Goal: Check status: Check status

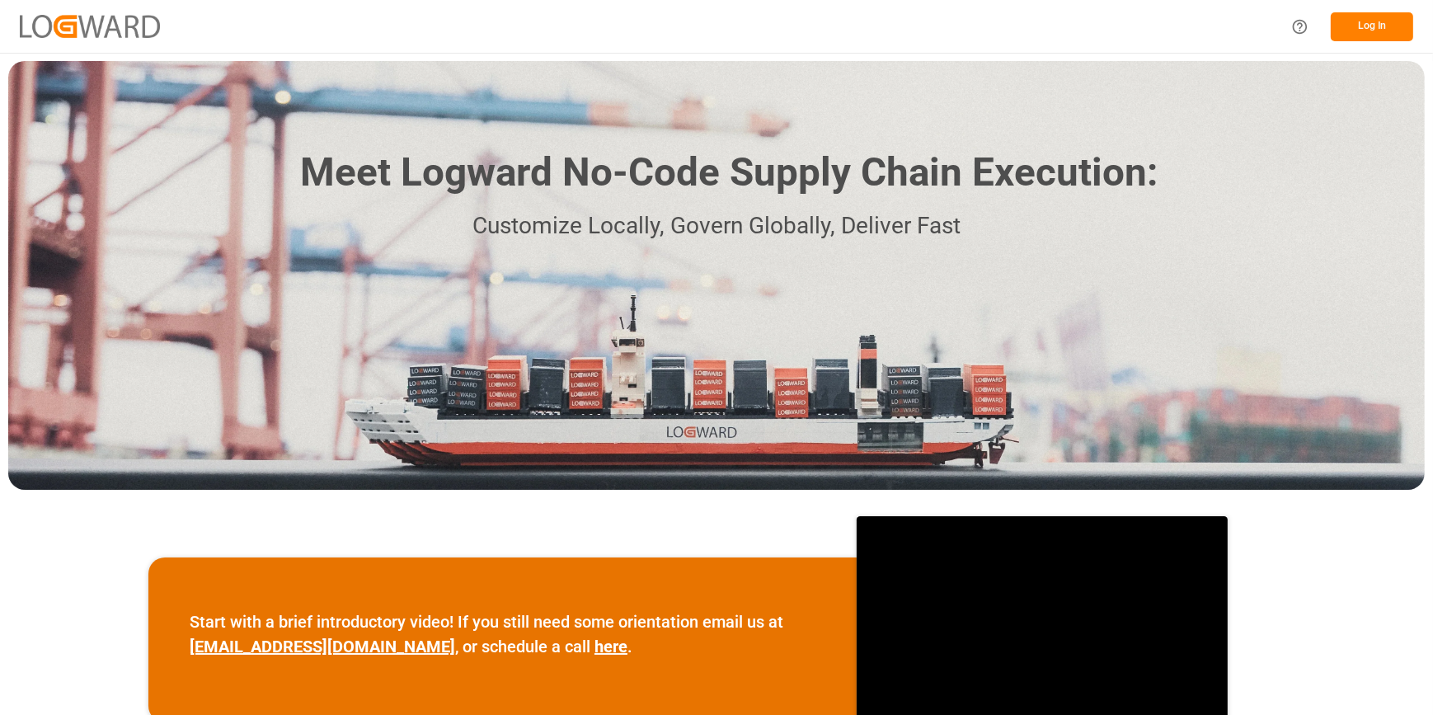
click at [1340, 31] on button "Log In" at bounding box center [1372, 26] width 82 height 29
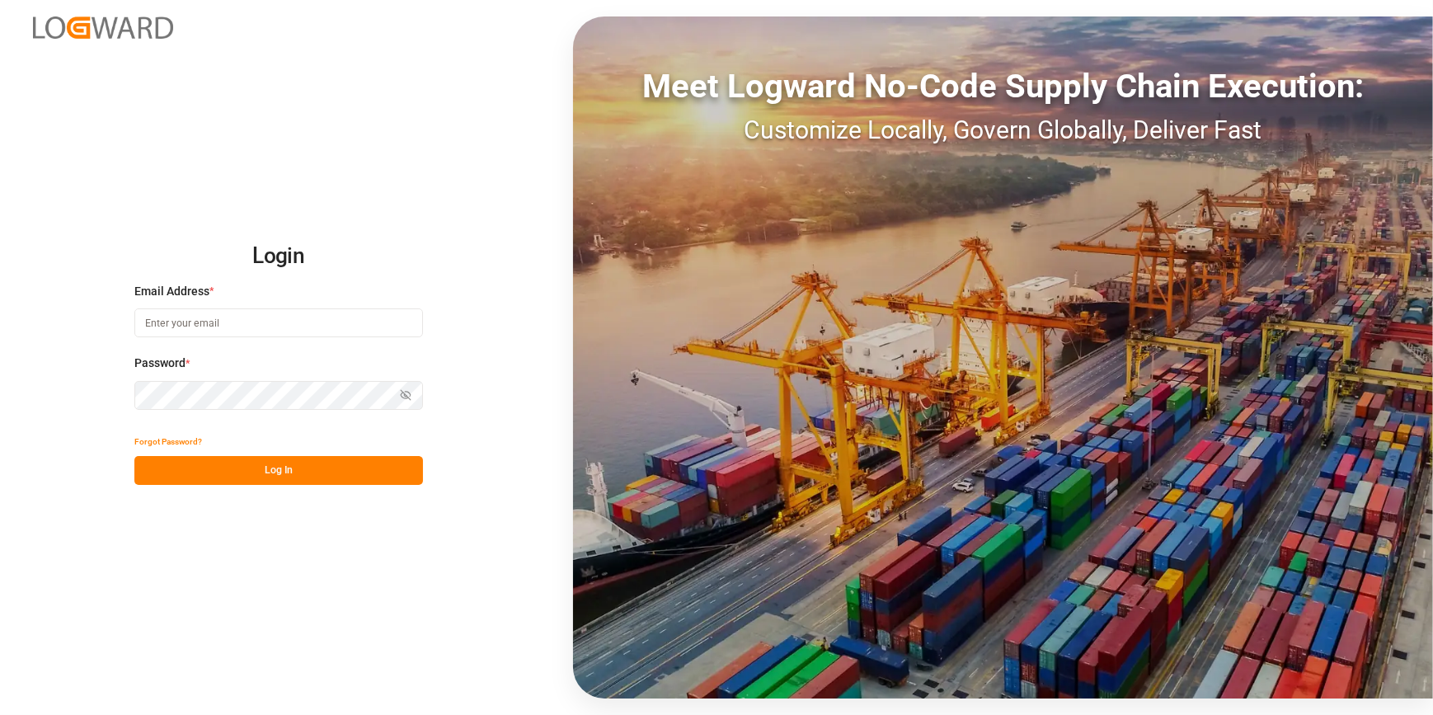
type input "[PERSON_NAME][EMAIL_ADDRESS][PERSON_NAME][DOMAIN_NAME]"
click at [279, 474] on button "Log In" at bounding box center [278, 470] width 289 height 29
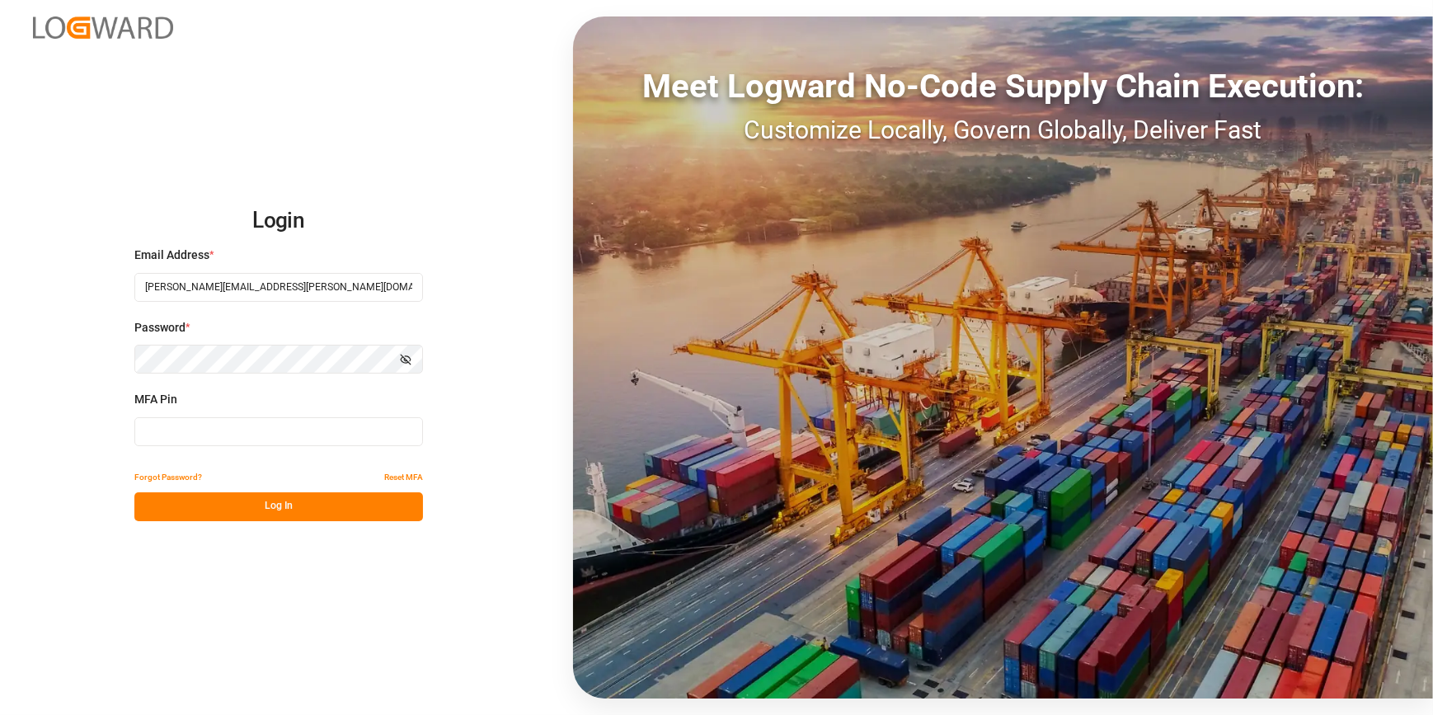
click at [283, 418] on input at bounding box center [278, 431] width 289 height 29
type input "171547"
click at [286, 515] on button "Log In" at bounding box center [278, 506] width 289 height 29
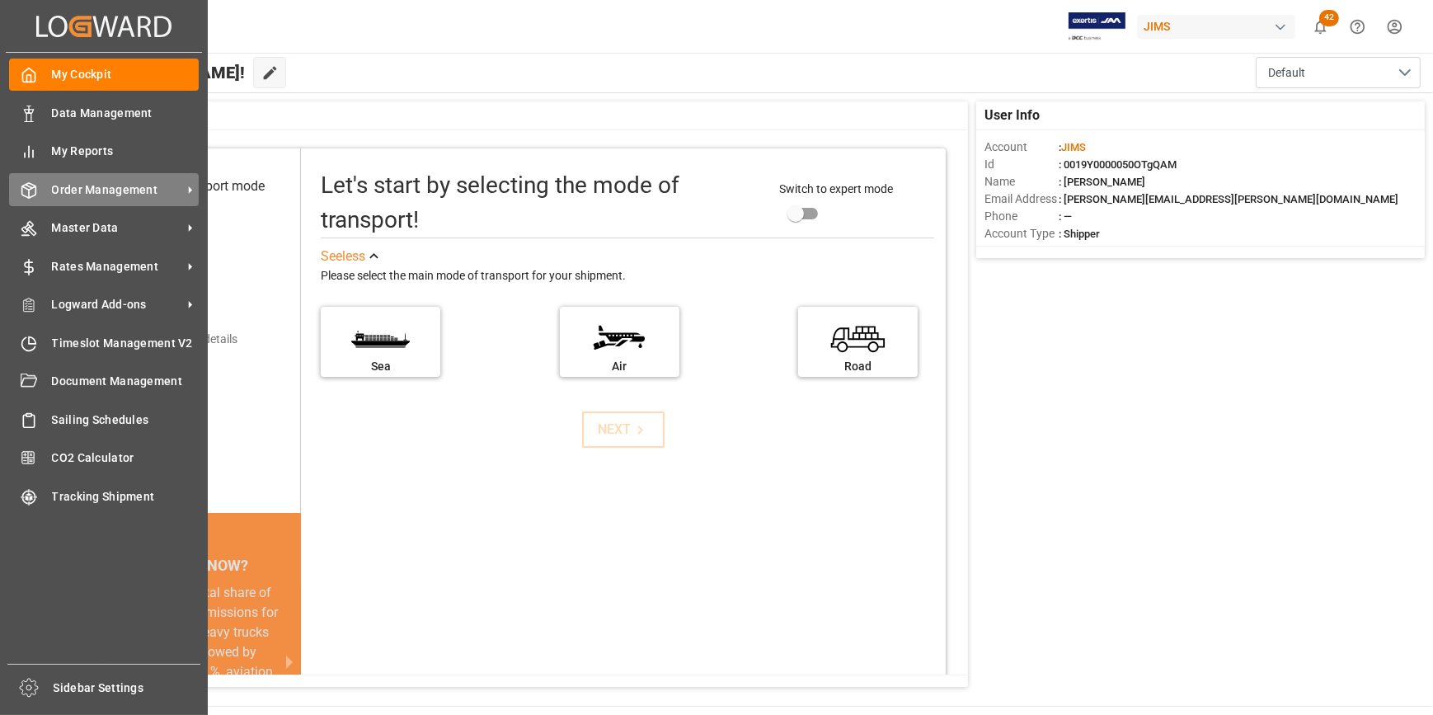
click at [87, 194] on span "Order Management" at bounding box center [117, 189] width 130 height 17
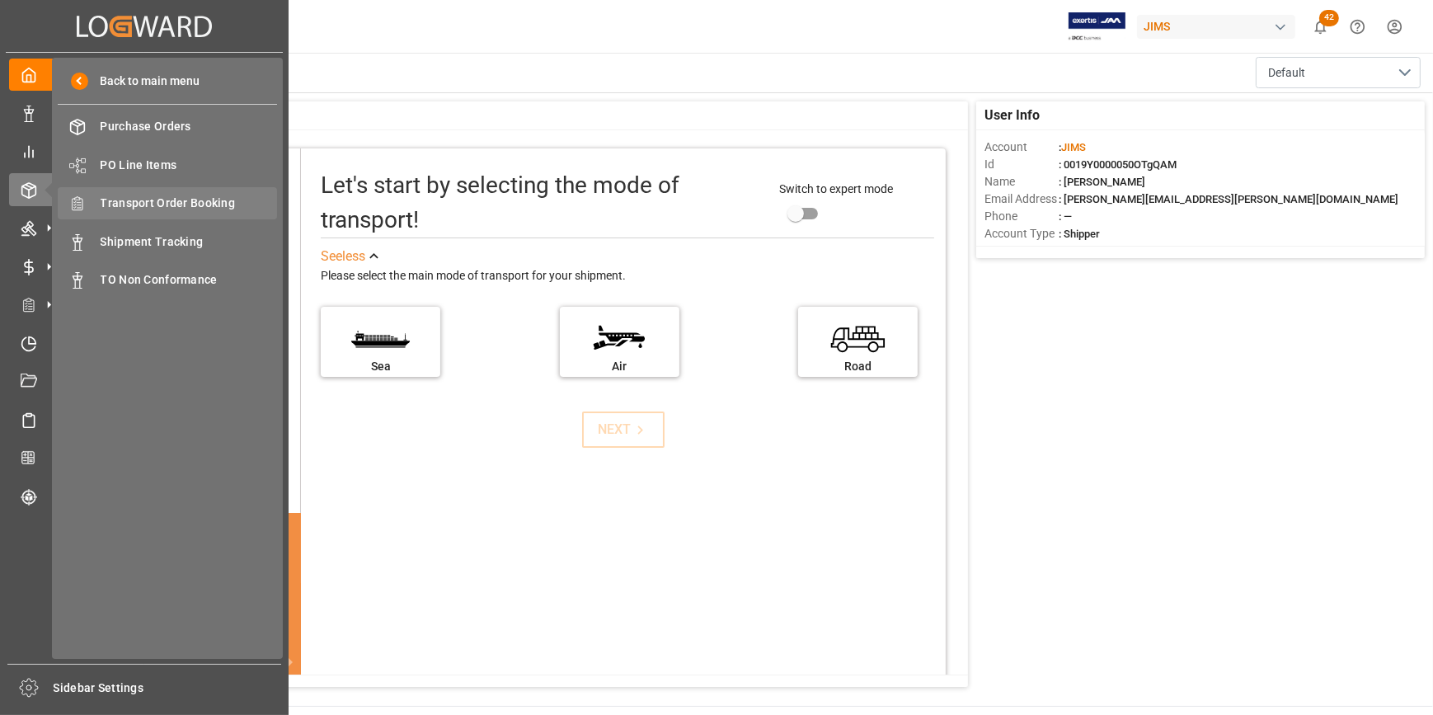
click at [178, 205] on span "Transport Order Booking" at bounding box center [189, 203] width 177 height 17
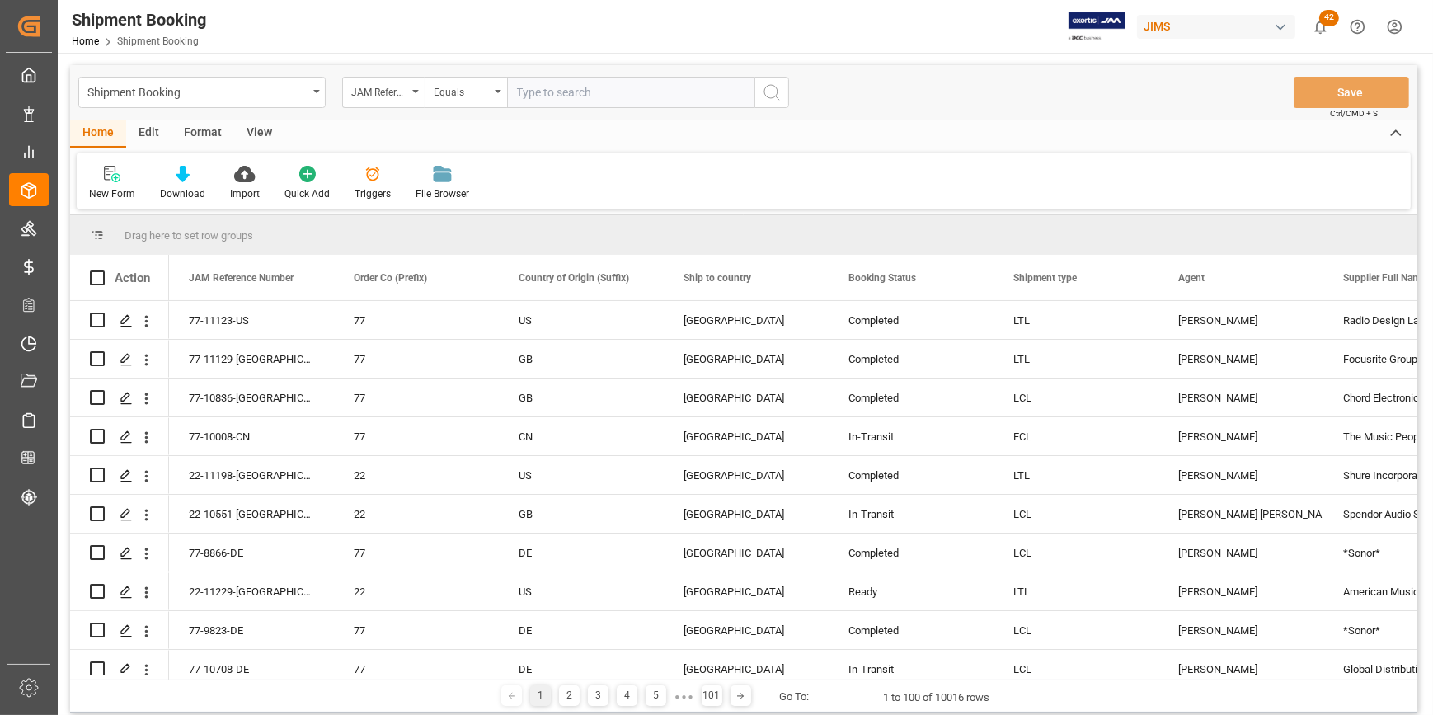
click at [539, 96] on input "text" at bounding box center [630, 92] width 247 height 31
type input "22-11222-CN"
click at [769, 91] on icon "search button" at bounding box center [772, 92] width 20 height 20
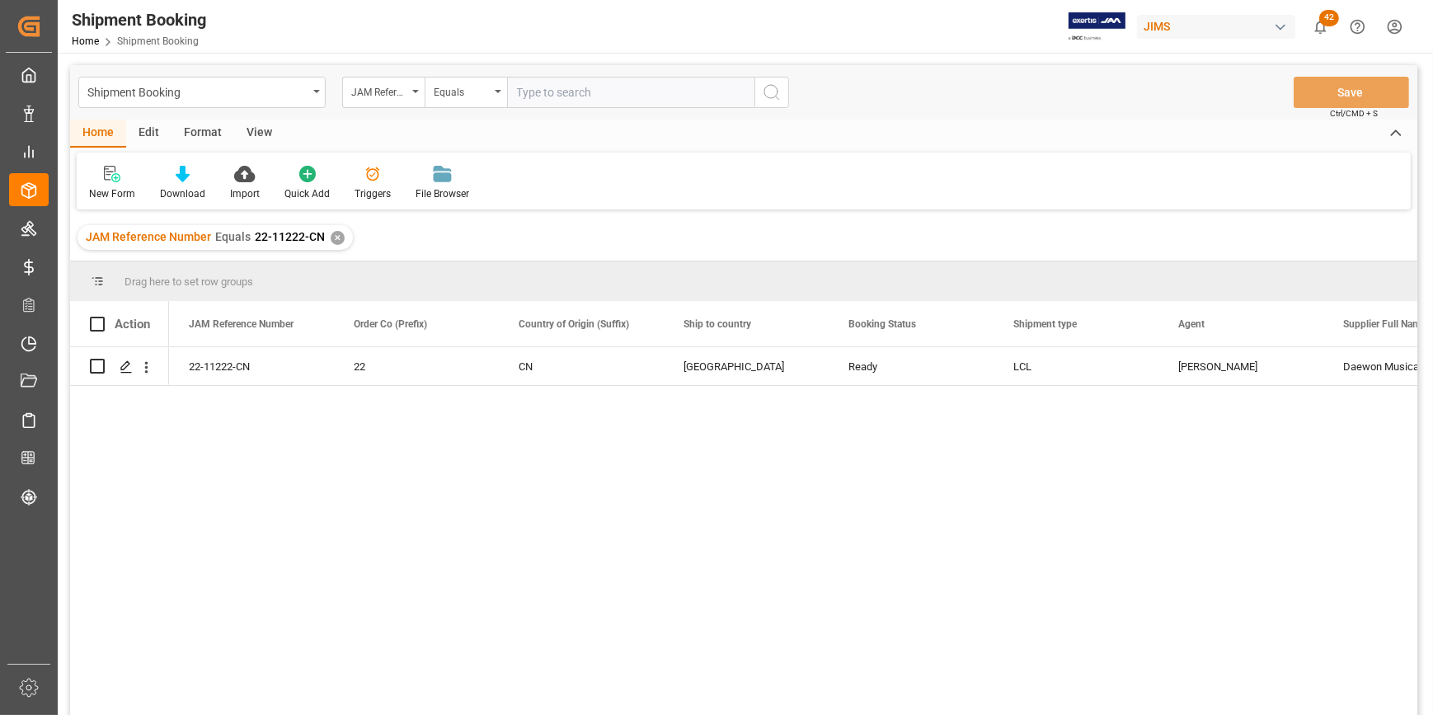
click at [561, 104] on input "text" at bounding box center [630, 92] width 247 height 31
type input "22-9969-tw"
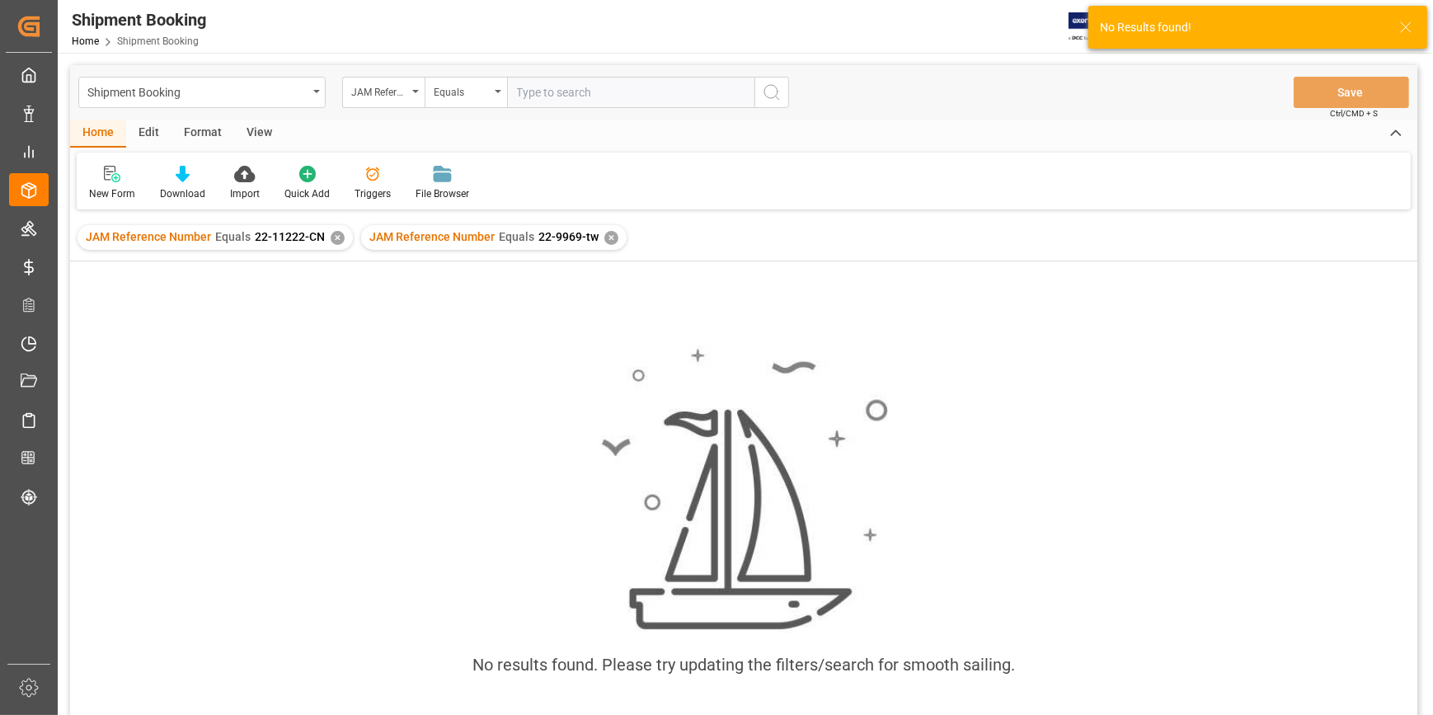
click at [334, 243] on div "✕" at bounding box center [338, 238] width 14 height 14
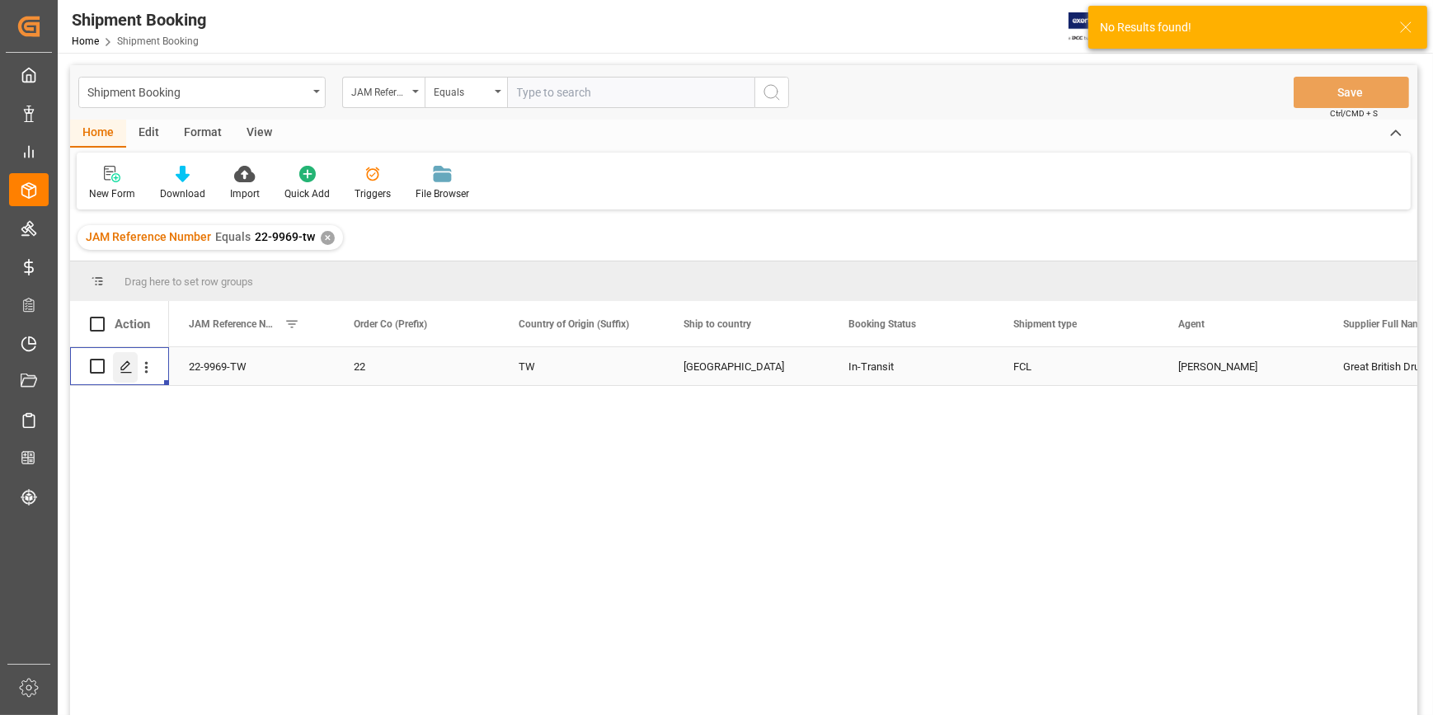
click at [123, 372] on line "Press SPACE to select this row." at bounding box center [126, 372] width 10 height 0
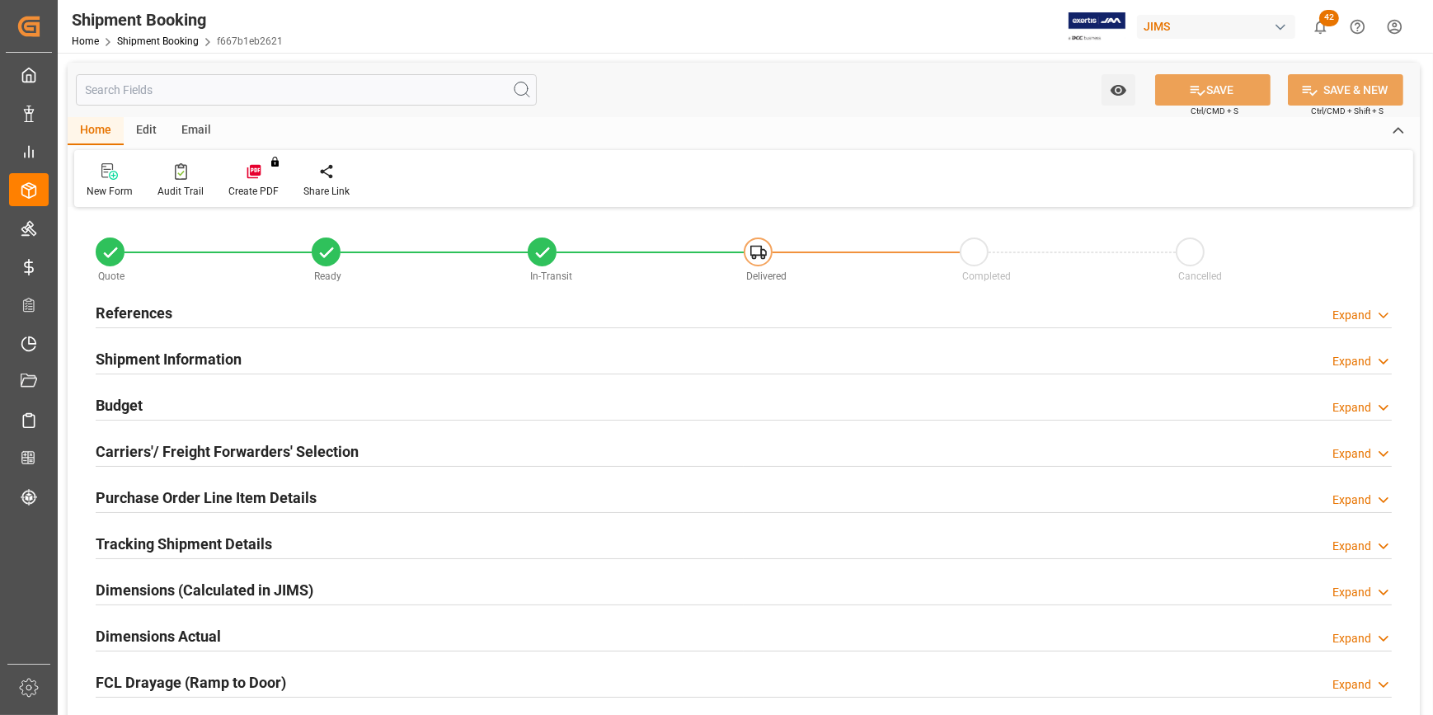
type input "1"
type input "[DATE]"
click at [114, 318] on h2 "References" at bounding box center [134, 313] width 77 height 22
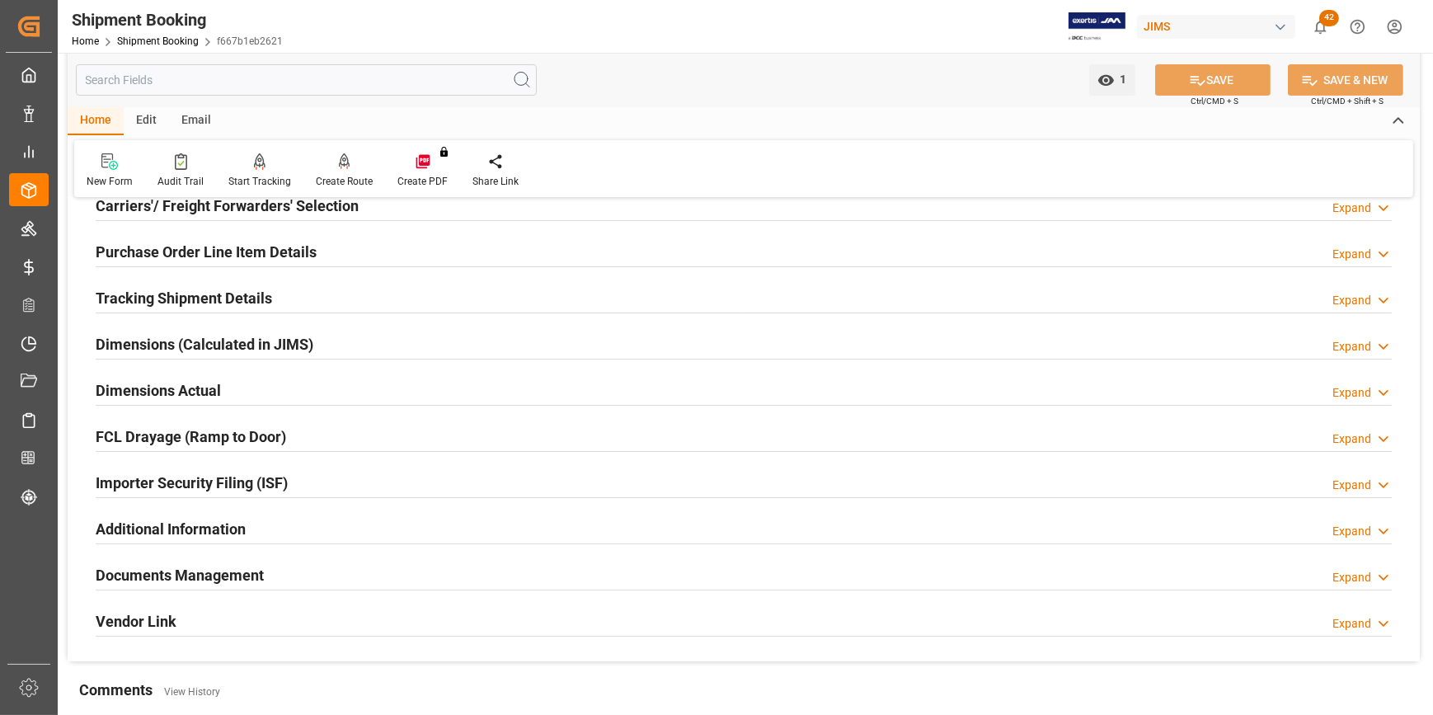
scroll to position [599, 0]
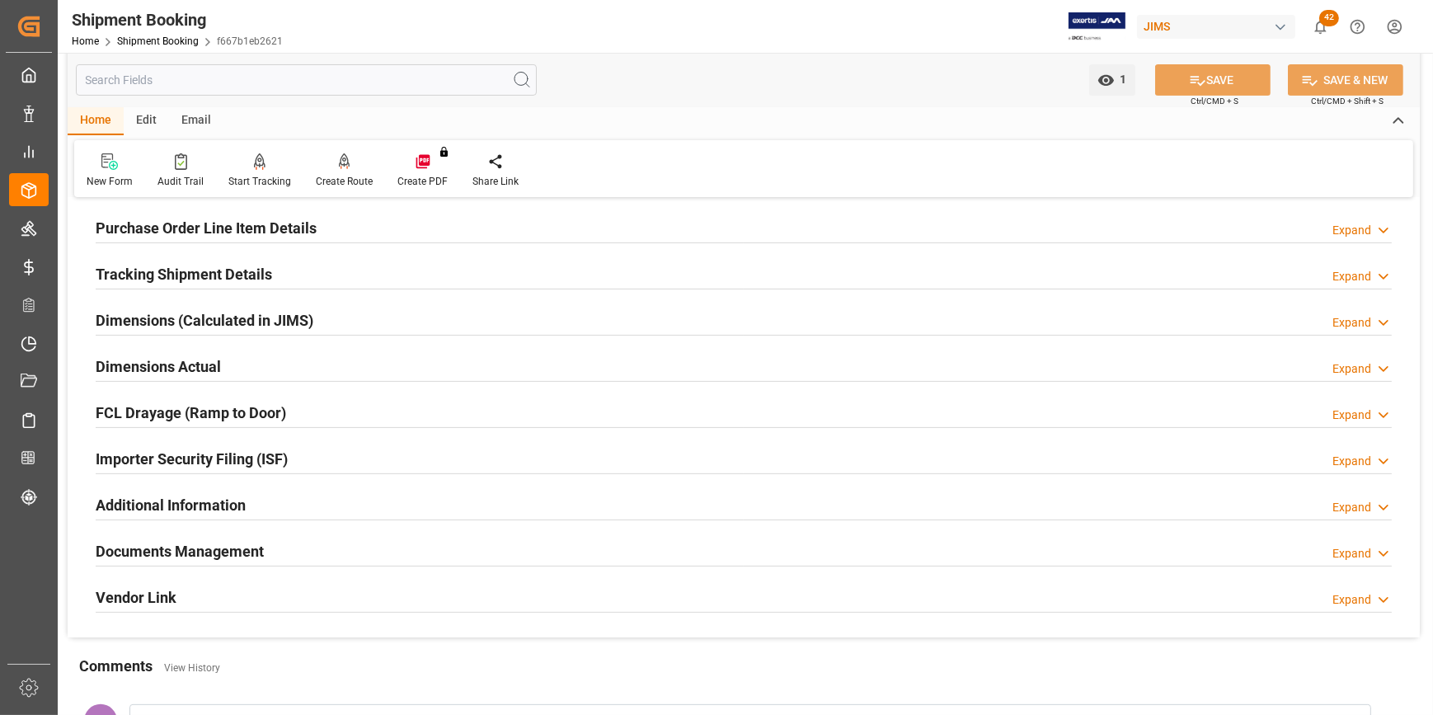
click at [187, 555] on h2 "Documents Management" at bounding box center [180, 551] width 168 height 22
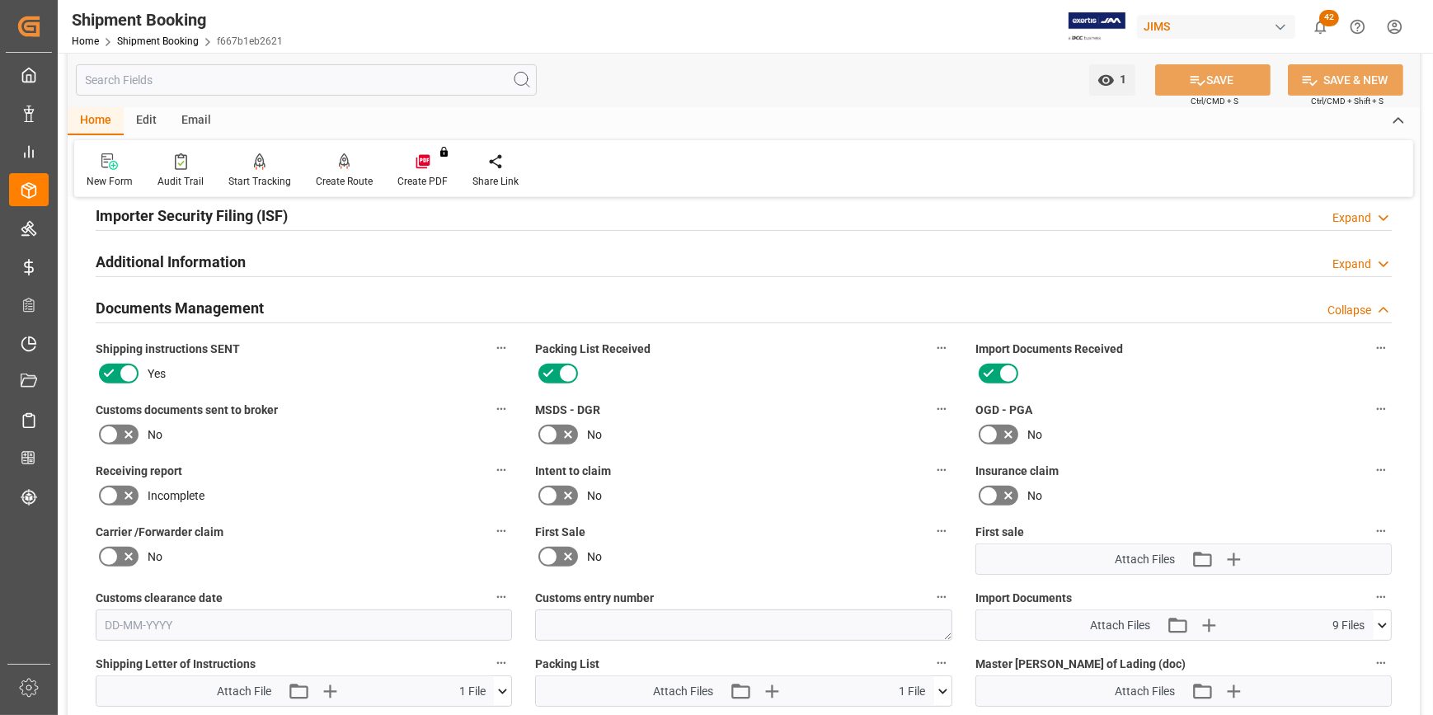
scroll to position [899, 0]
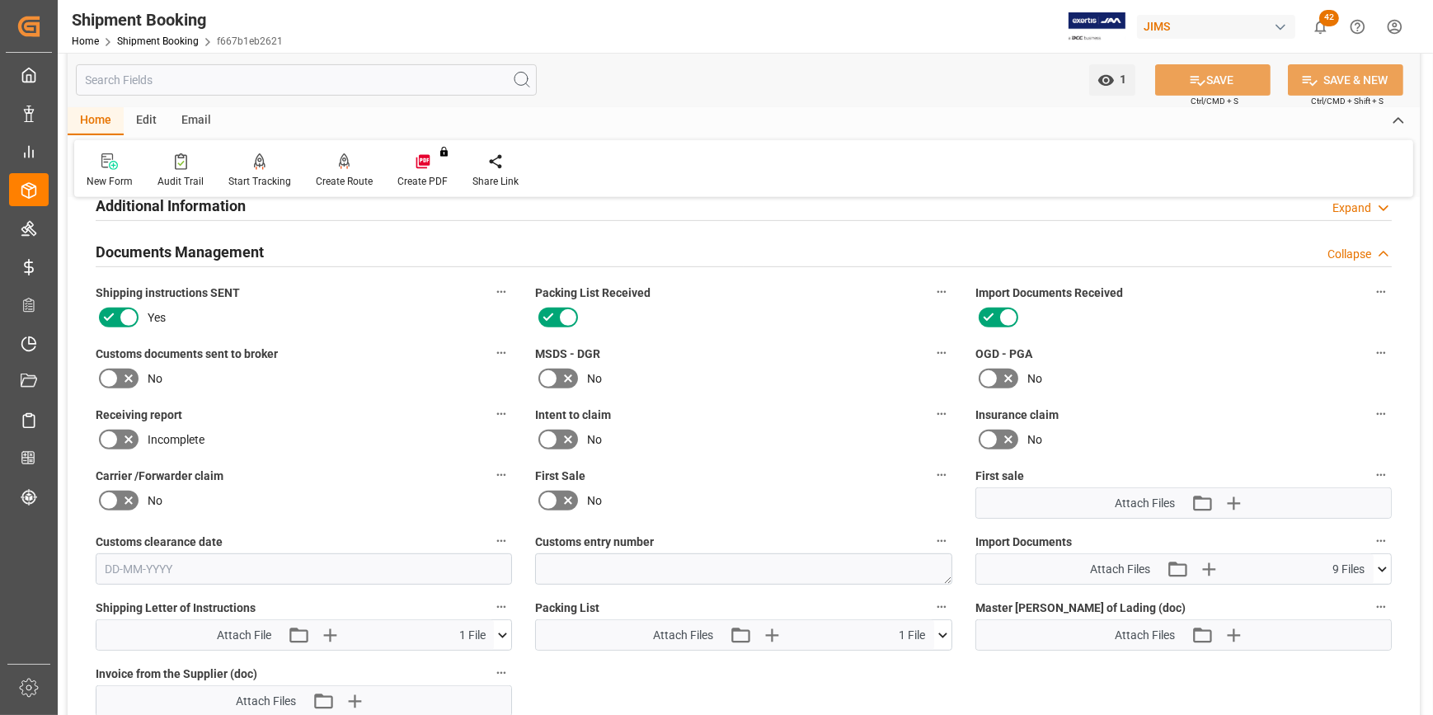
click at [993, 374] on icon at bounding box center [989, 379] width 20 height 20
click at [0, 0] on input "checkbox" at bounding box center [0, 0] width 0 height 0
drag, startPoint x: 105, startPoint y: 374, endPoint x: 439, endPoint y: 353, distance: 335.4
click at [110, 374] on icon at bounding box center [109, 379] width 20 height 20
click at [0, 0] on input "checkbox" at bounding box center [0, 0] width 0 height 0
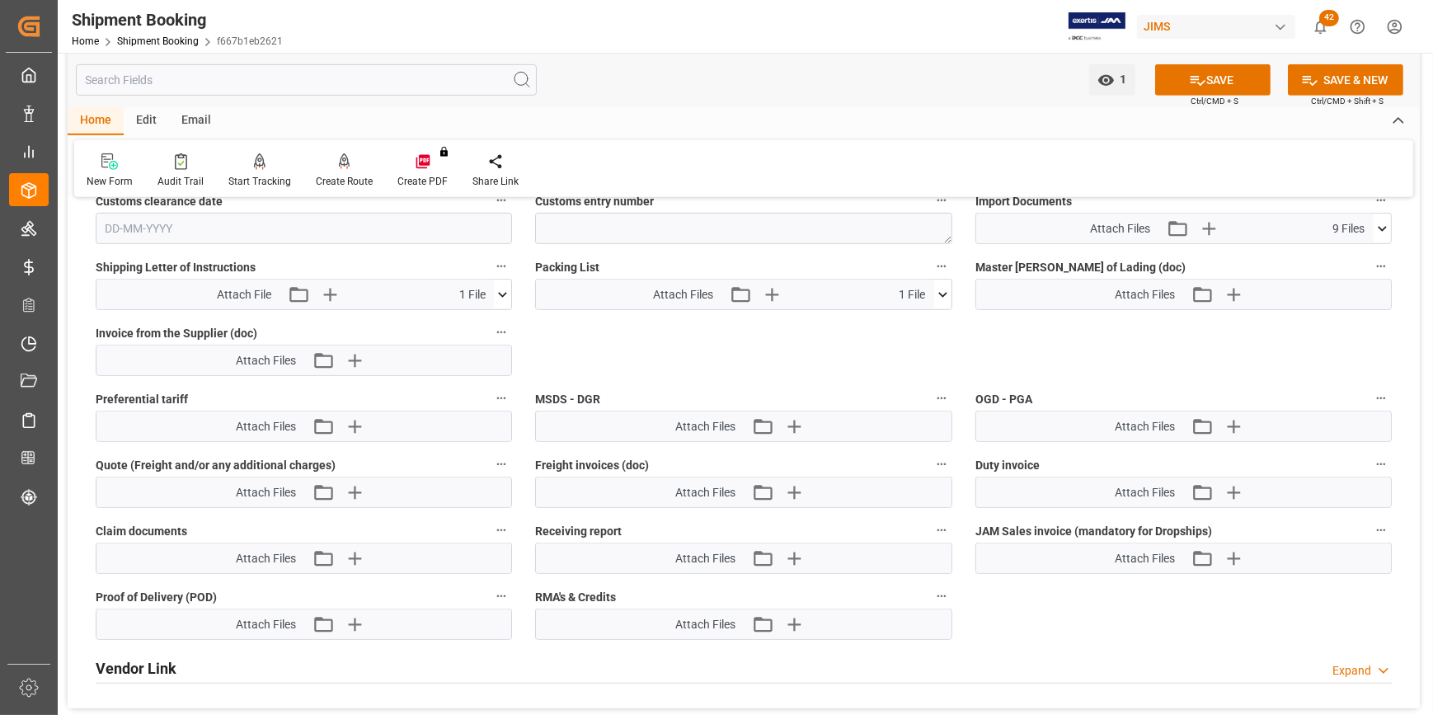
scroll to position [1274, 0]
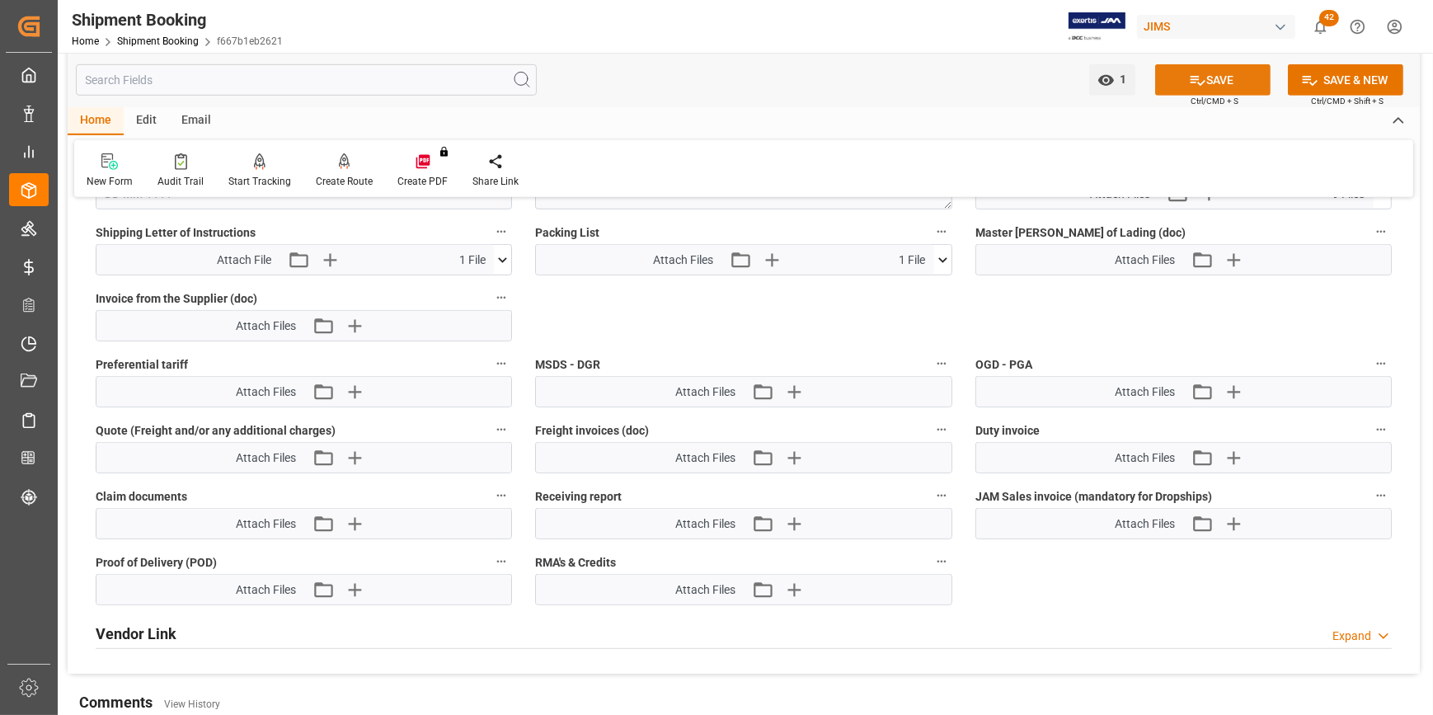
click at [1203, 82] on button "SAVE" at bounding box center [1212, 79] width 115 height 31
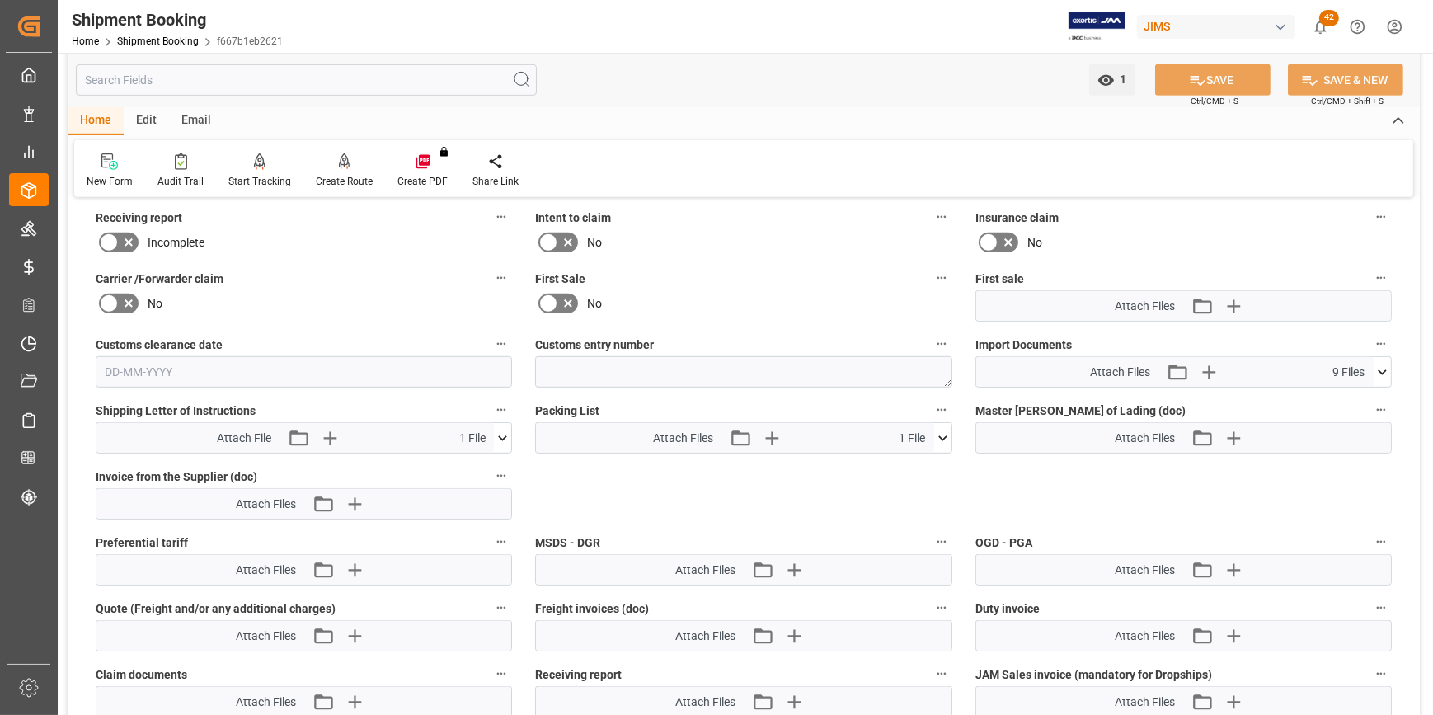
scroll to position [1049, 0]
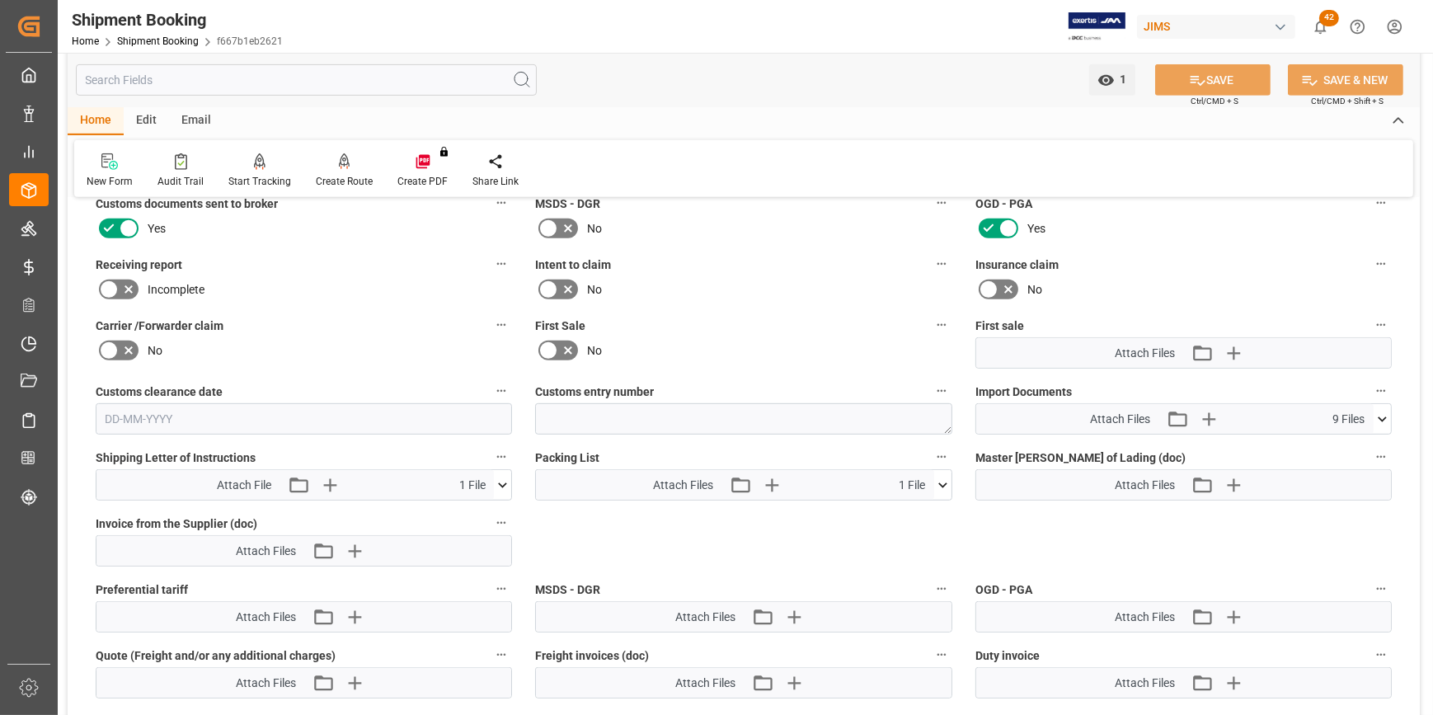
click at [1385, 416] on icon at bounding box center [1382, 418] width 9 height 5
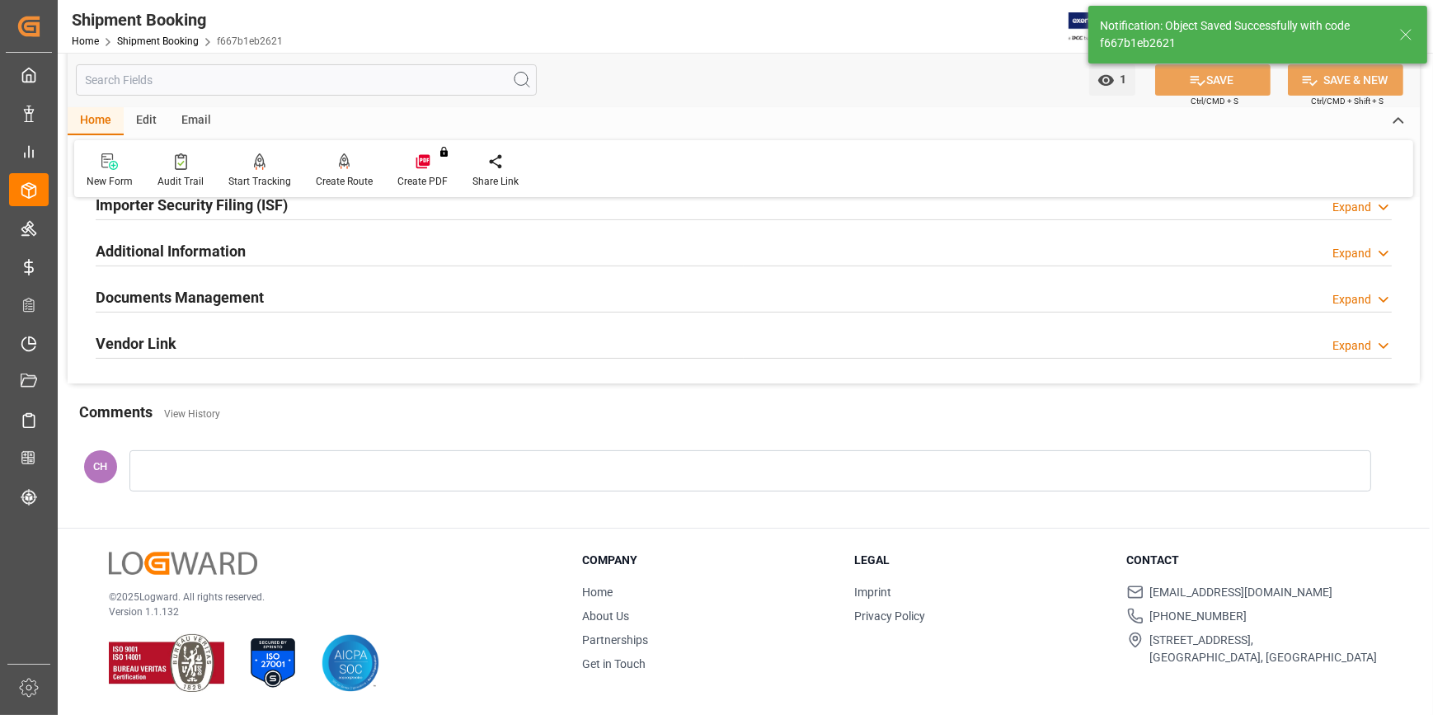
scroll to position [521, 0]
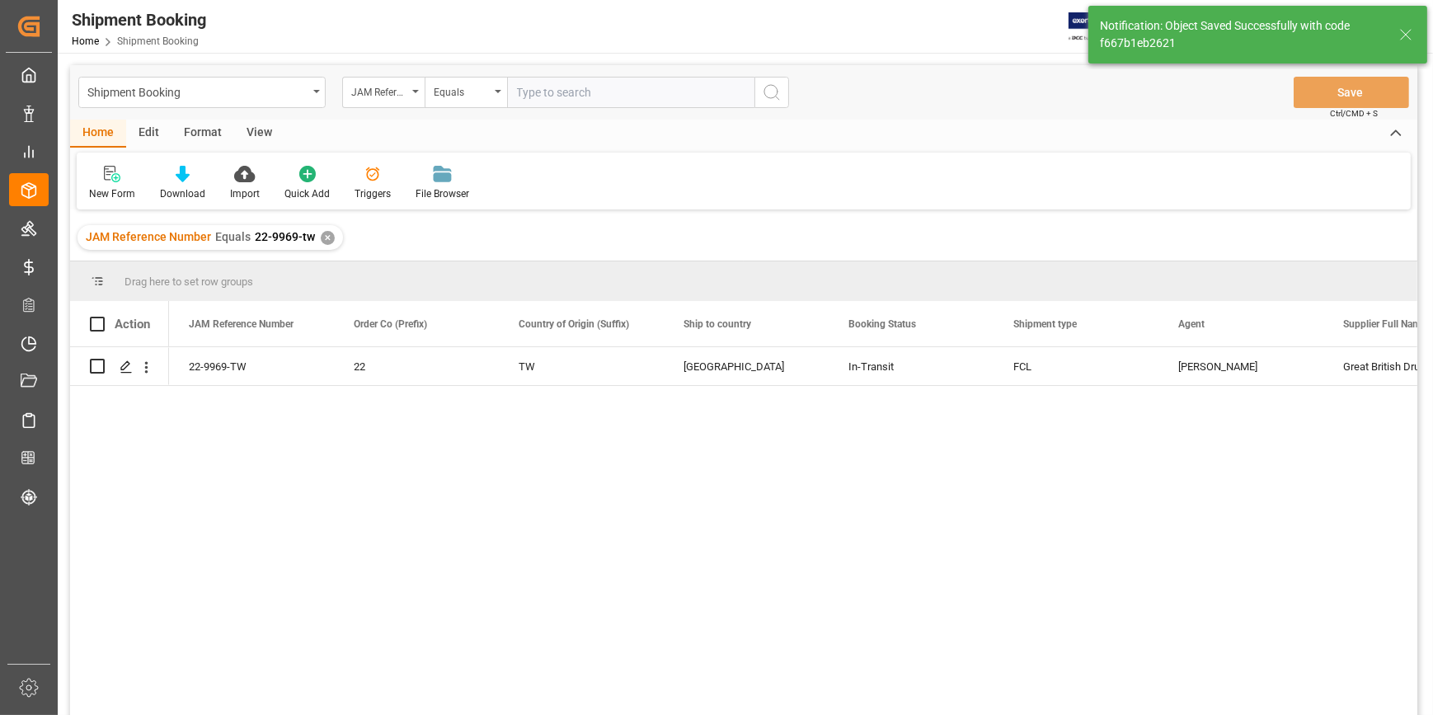
click at [789, 490] on div "22-9969-TW 22 TW United States In-Transit FCL [PERSON_NAME] Great British Drum …" at bounding box center [793, 536] width 1248 height 378
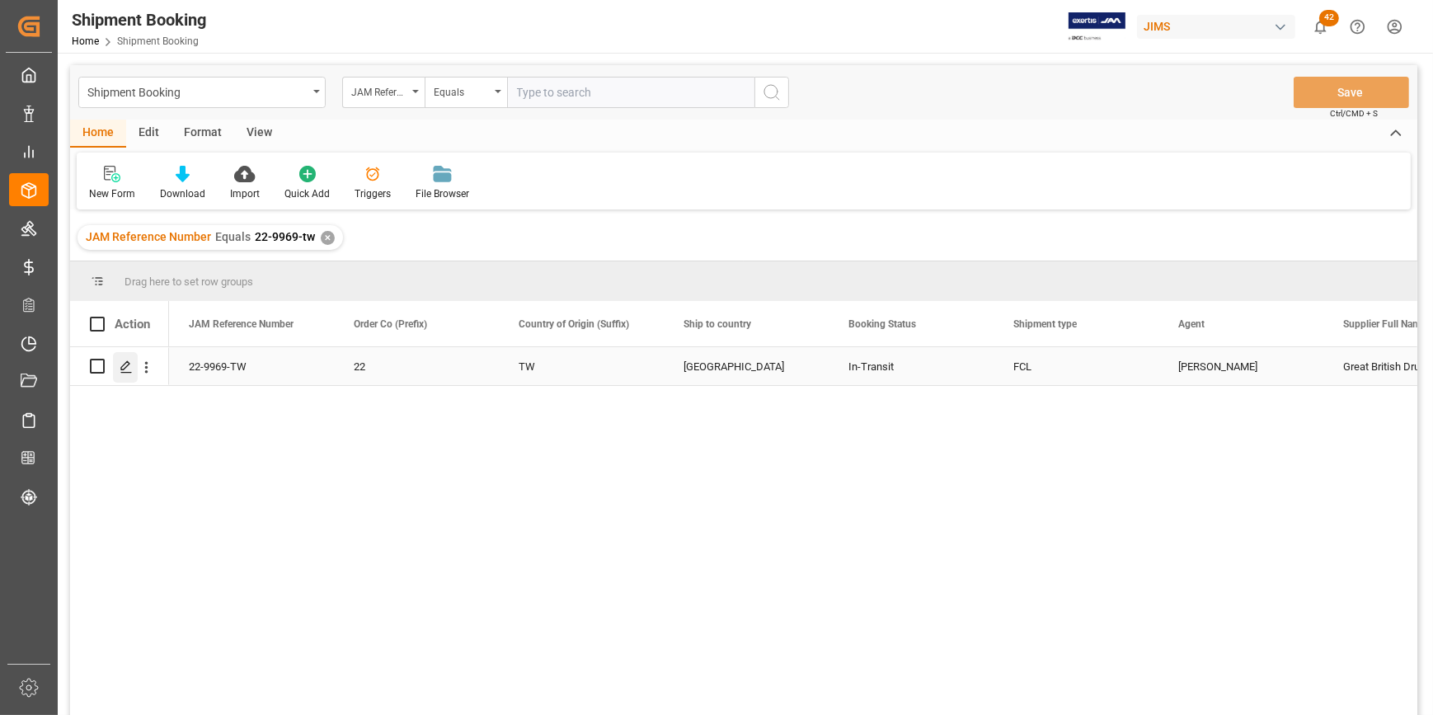
click at [125, 370] on icon "Press SPACE to select this row." at bounding box center [126, 366] width 13 height 13
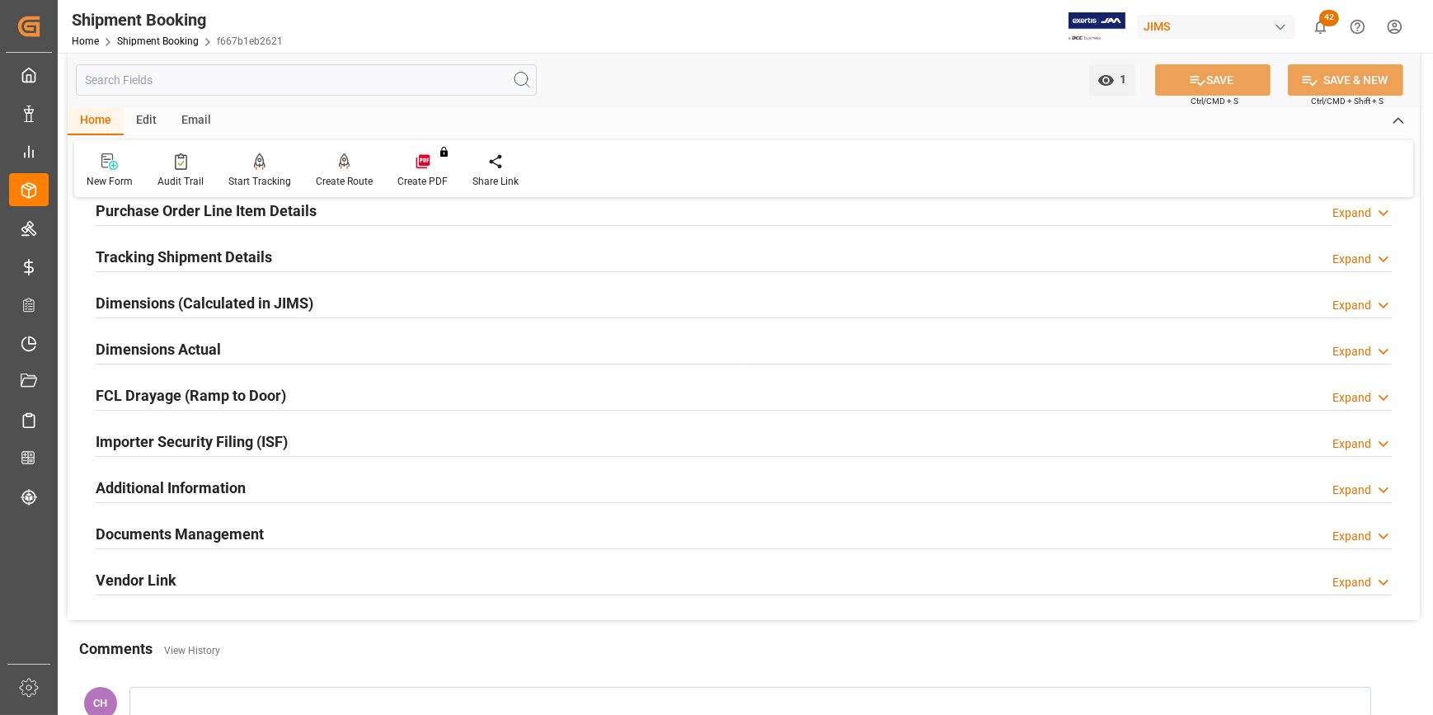
scroll to position [374, 0]
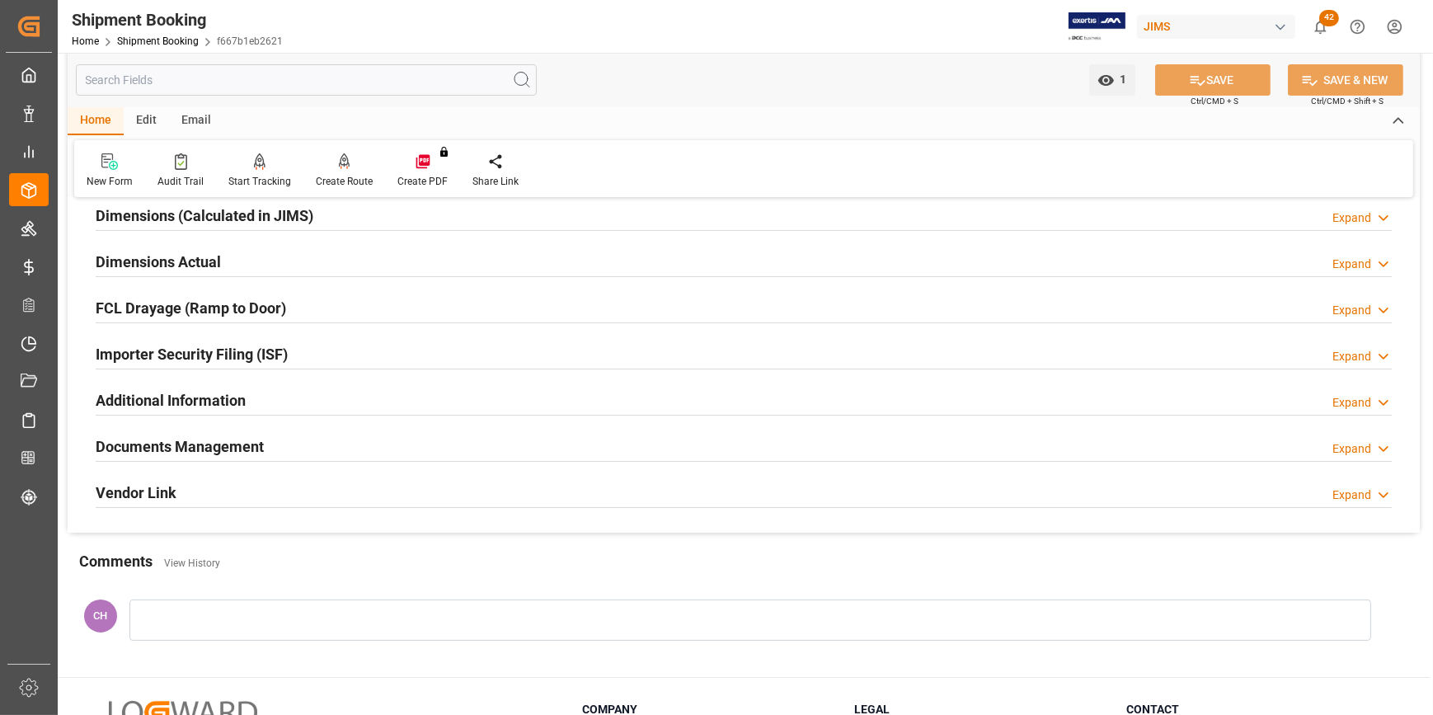
click at [171, 446] on h2 "Documents Management" at bounding box center [180, 446] width 168 height 22
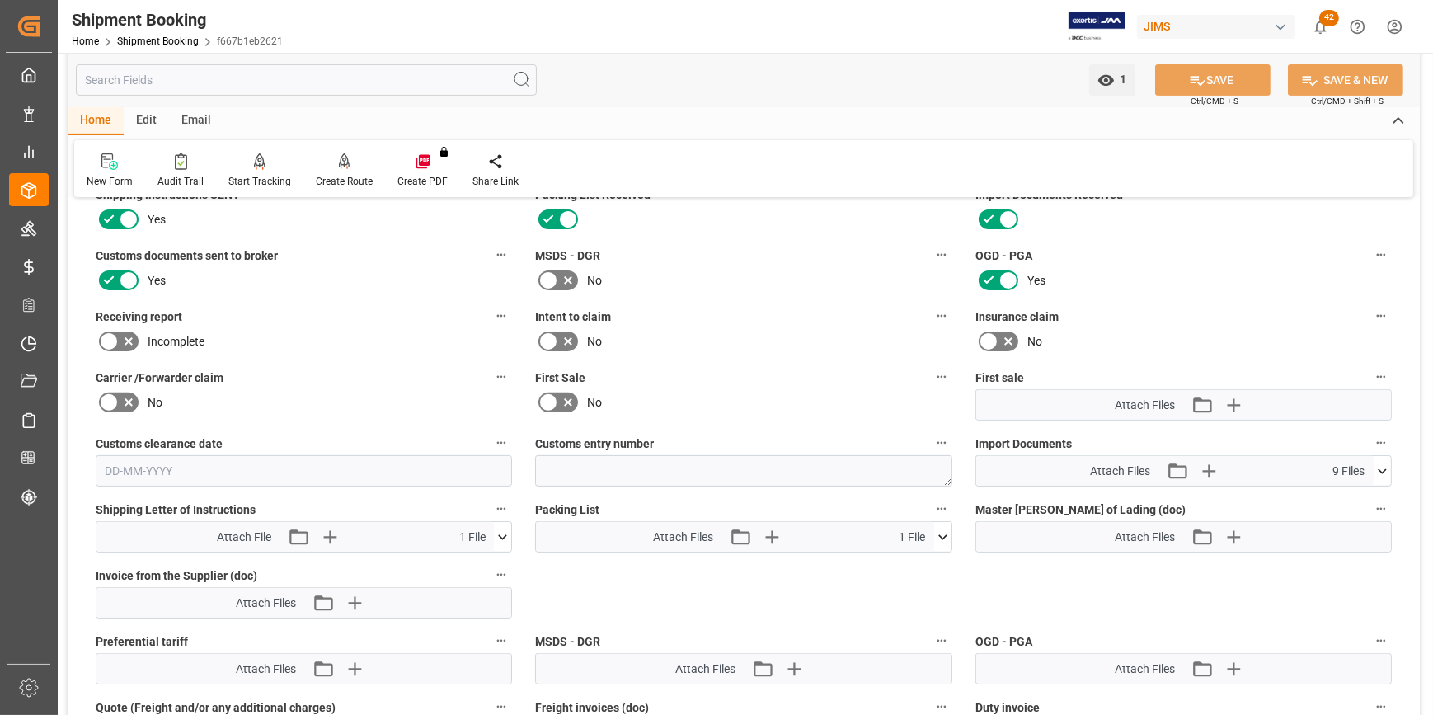
scroll to position [674, 0]
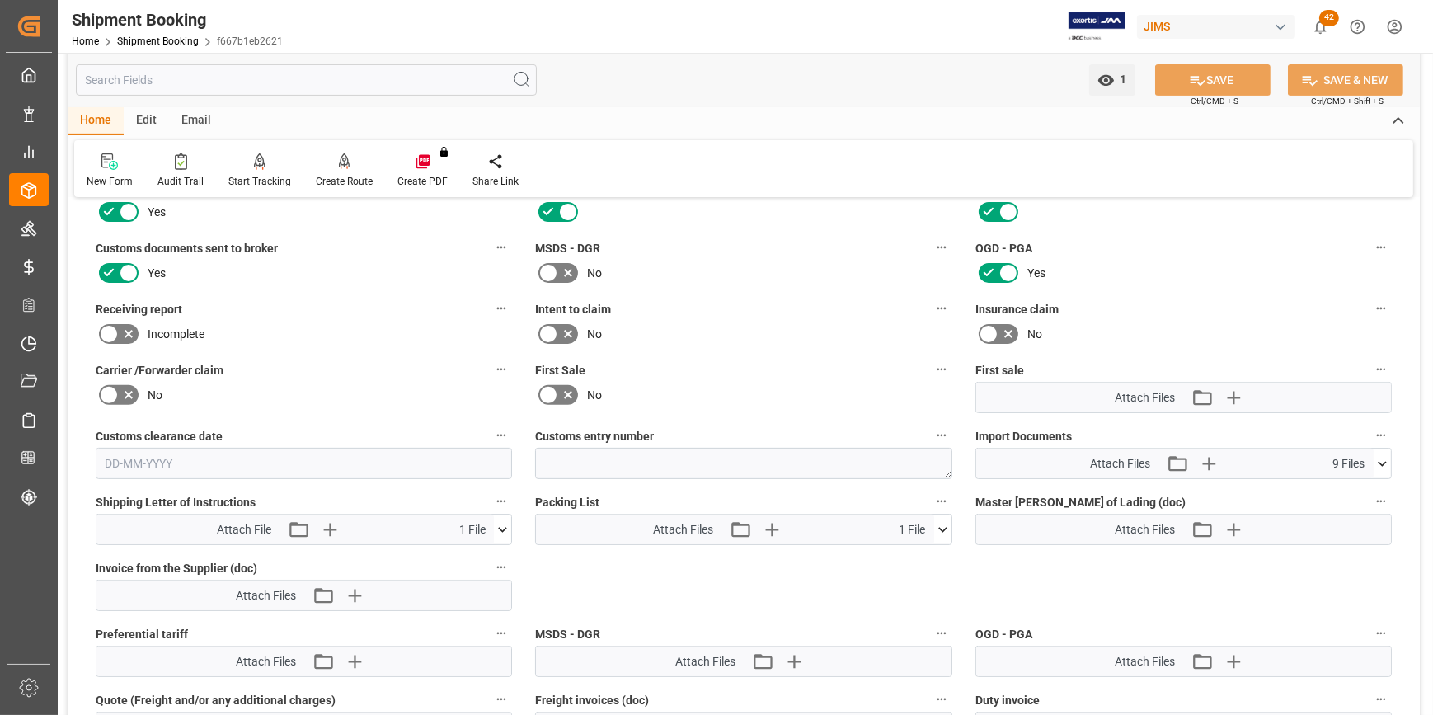
click at [946, 528] on icon at bounding box center [942, 529] width 17 height 17
click at [613, 559] on div "Packing List#HC25070701.pdf" at bounding box center [743, 560] width 397 height 17
click at [898, 559] on icon at bounding box center [898, 560] width 13 height 13
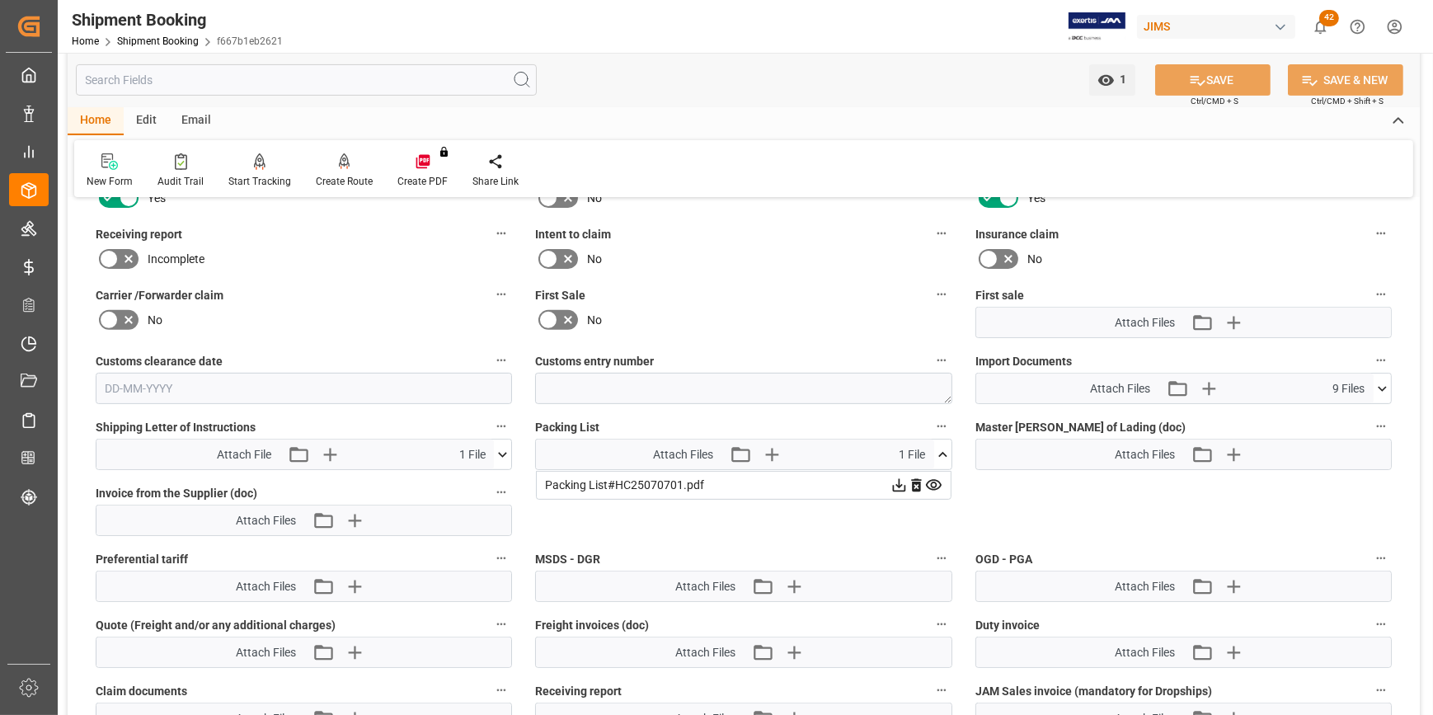
scroll to position [825, 0]
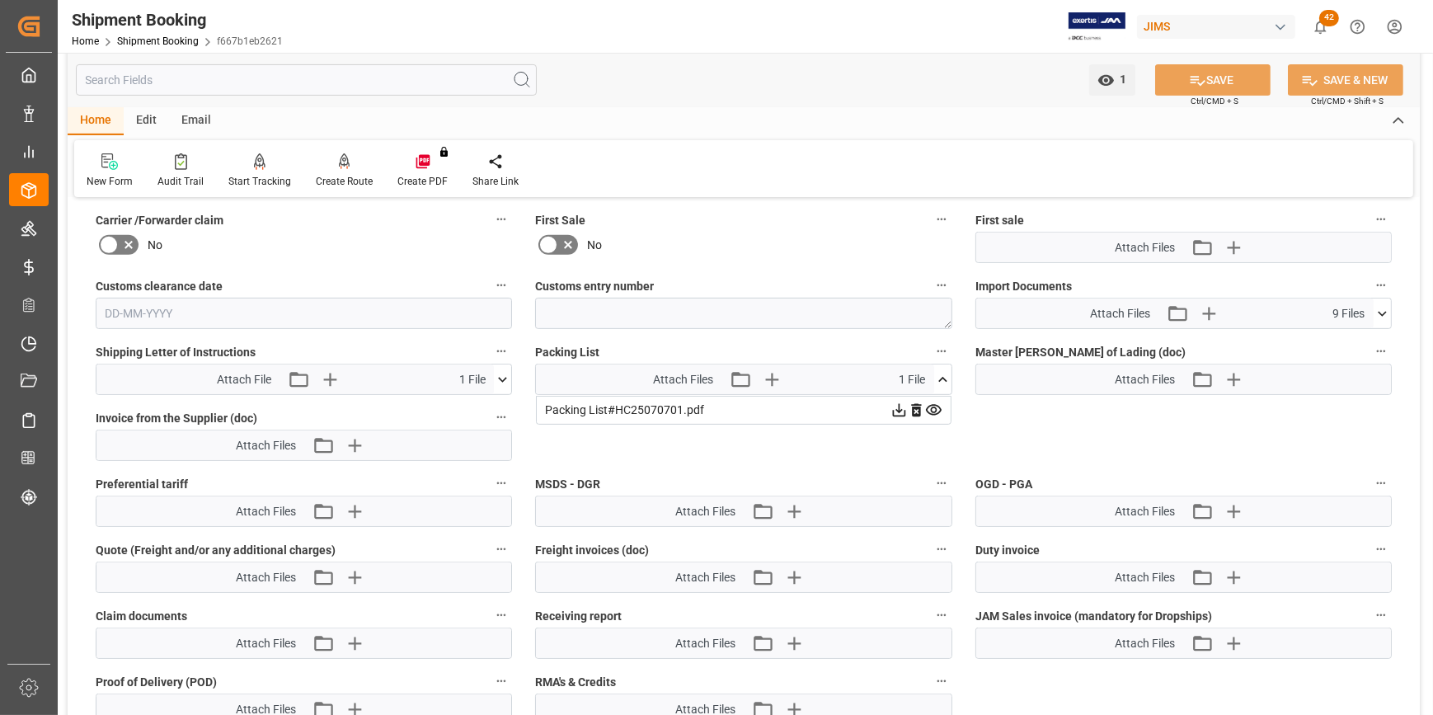
click at [1384, 305] on icon at bounding box center [1382, 313] width 17 height 17
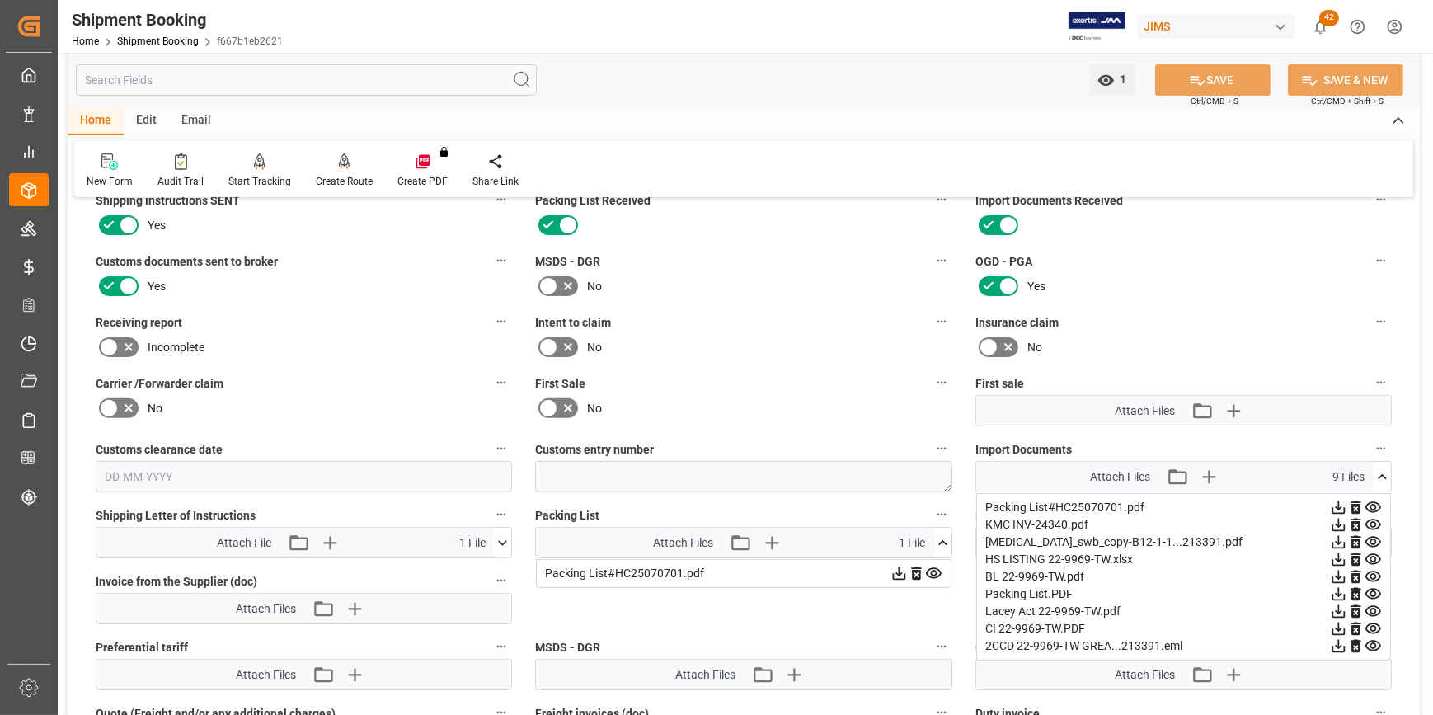
scroll to position [674, 0]
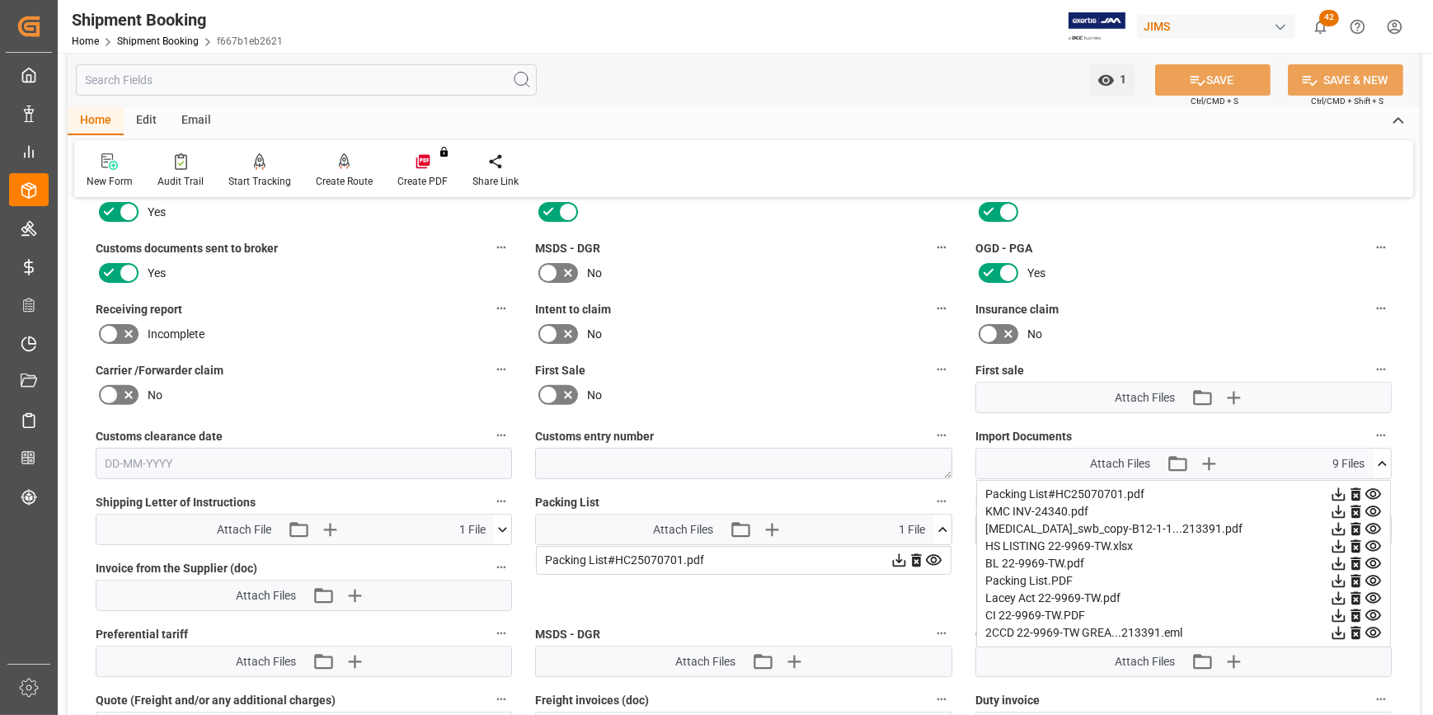
click at [1378, 463] on icon at bounding box center [1382, 463] width 17 height 17
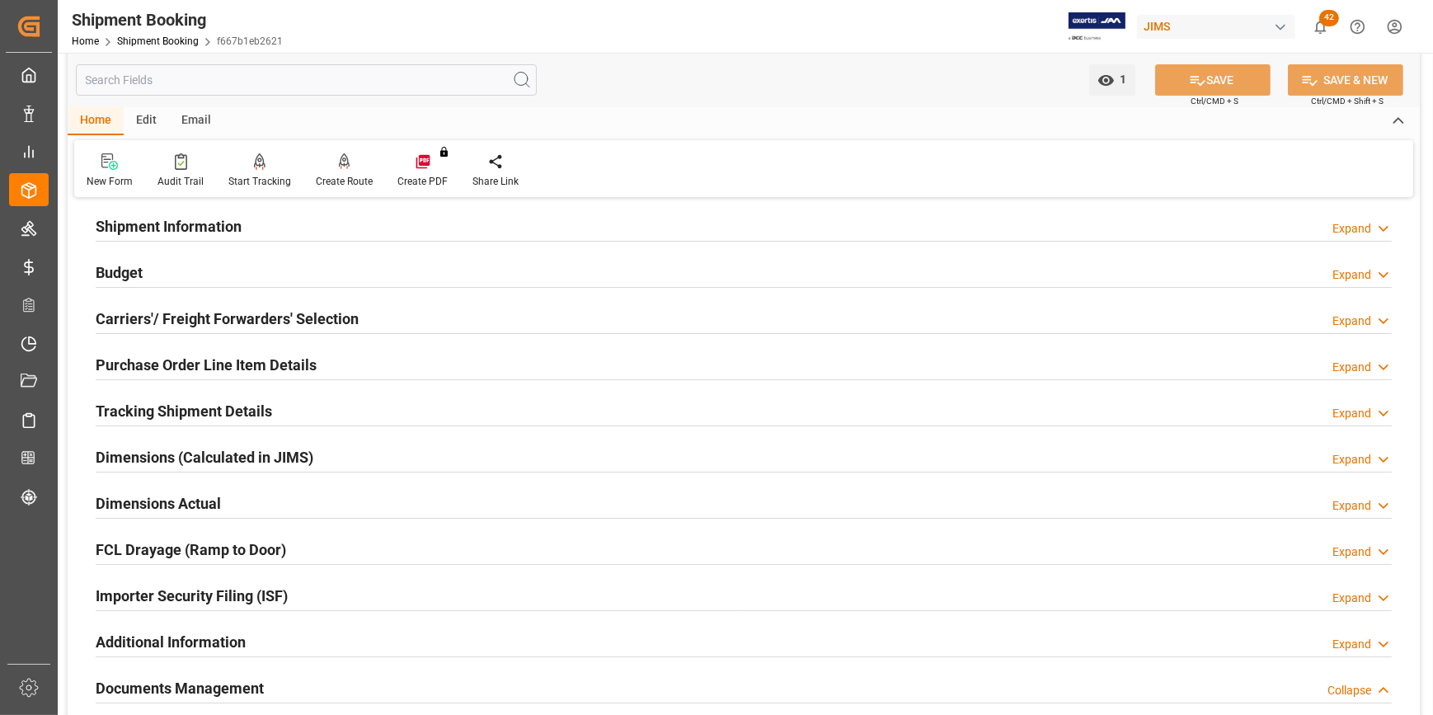
scroll to position [0, 0]
